Goal: Task Accomplishment & Management: Manage account settings

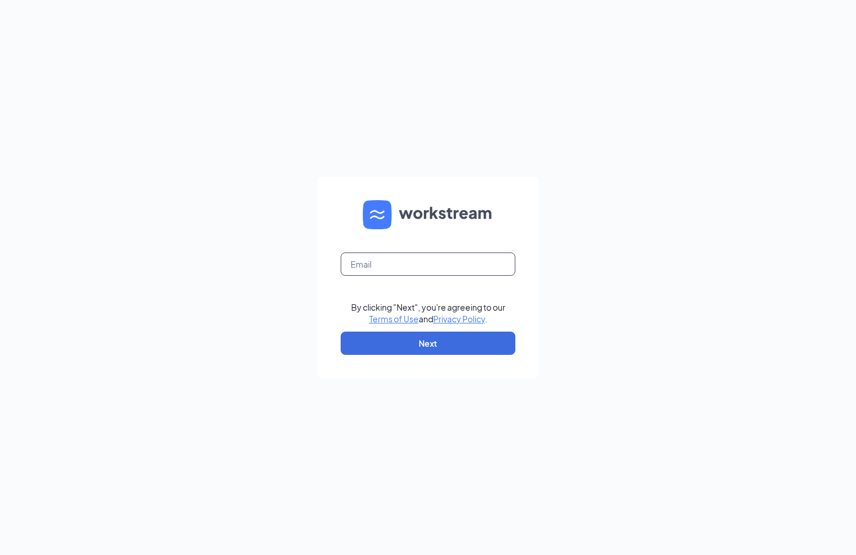
click at [416, 270] on input "text" at bounding box center [428, 264] width 175 height 23
type input "[PERSON_NAME][EMAIL_ADDRESS][PERSON_NAME][DOMAIN_NAME]"
click at [423, 349] on button "Next" at bounding box center [428, 343] width 175 height 23
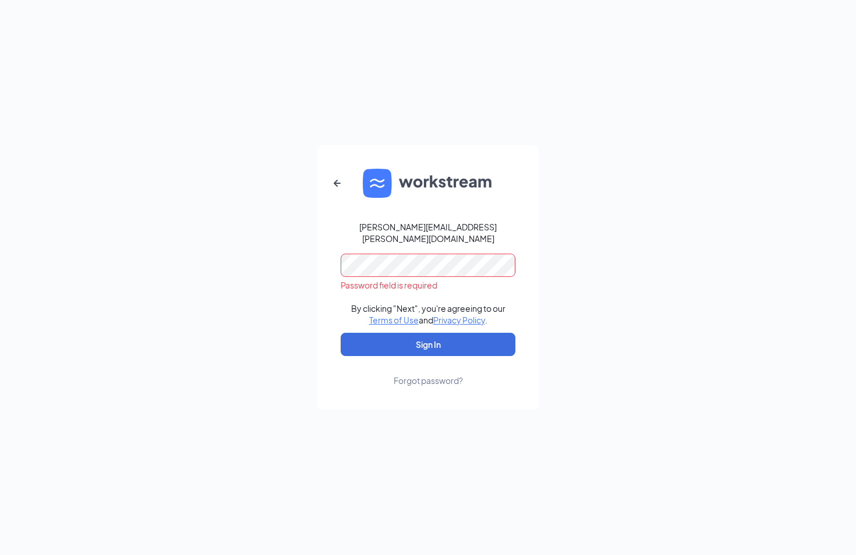
click at [417, 377] on div "Forgot password?" at bounding box center [428, 381] width 69 height 12
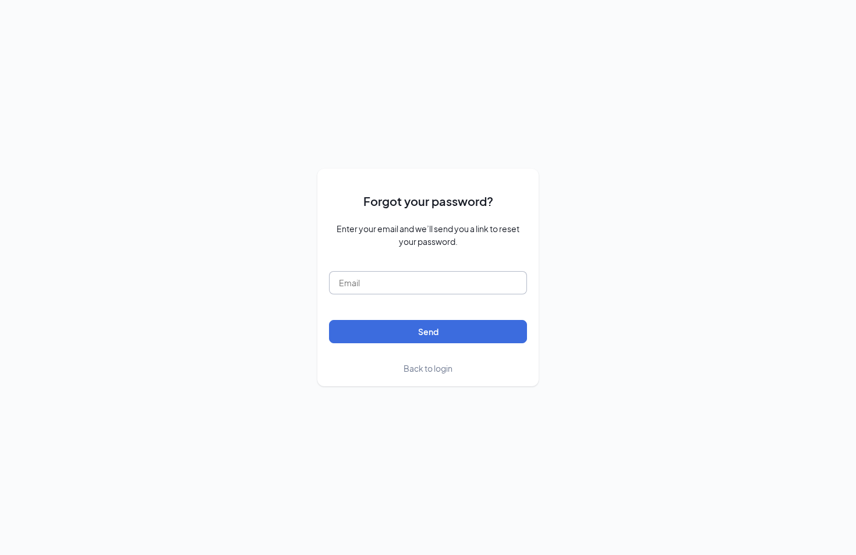
click at [384, 279] on input "text" at bounding box center [428, 282] width 198 height 23
type input "[PERSON_NAME][EMAIL_ADDRESS][PERSON_NAME][DOMAIN_NAME]"
click at [392, 335] on button "Send" at bounding box center [428, 331] width 198 height 23
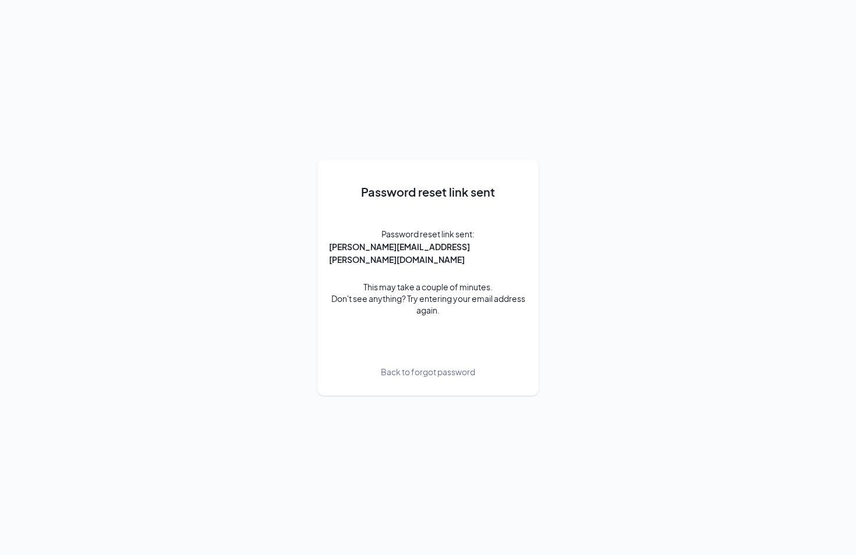
click at [218, 75] on div "Password reset link sent Password reset link sent: [PERSON_NAME][EMAIL_ADDRESS]…" at bounding box center [428, 277] width 856 height 555
click at [9, 339] on div "Password reset link sent Password reset link sent: [PERSON_NAME][EMAIL_ADDRESS]…" at bounding box center [428, 277] width 856 height 555
click at [739, 265] on div "Password reset link sent Password reset link sent: [PERSON_NAME][EMAIL_ADDRESS]…" at bounding box center [428, 277] width 856 height 555
click at [84, 502] on div "Password reset link sent Password reset link sent: [PERSON_NAME][EMAIL_ADDRESS]…" at bounding box center [428, 277] width 856 height 555
